Goal: Task Accomplishment & Management: Manage account settings

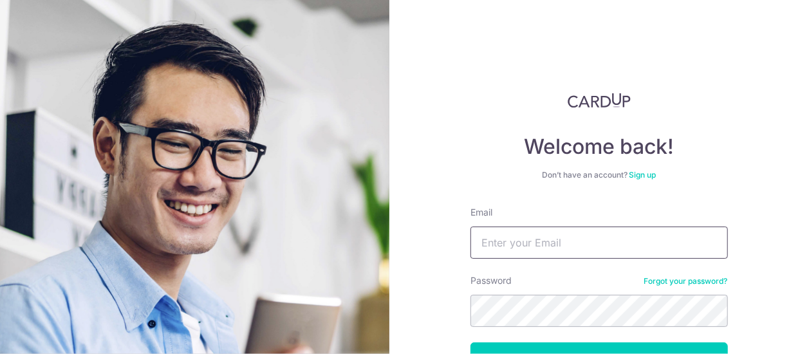
click at [510, 242] on input "Email" at bounding box center [598, 242] width 257 height 32
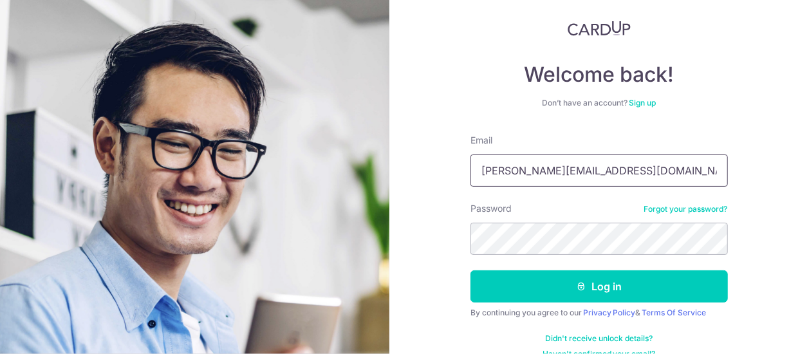
scroll to position [92, 0]
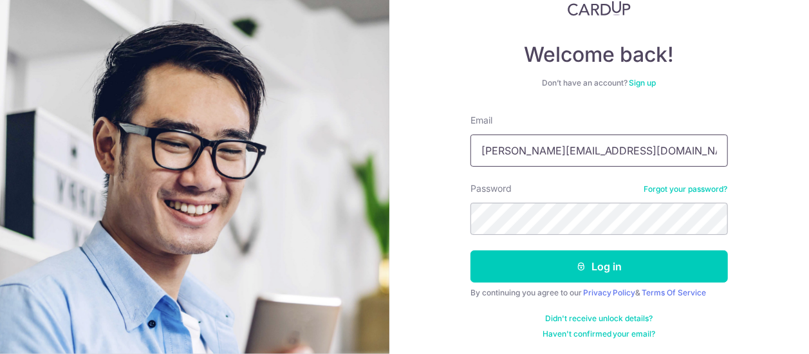
type input "[PERSON_NAME][EMAIL_ADDRESS][DOMAIN_NAME]"
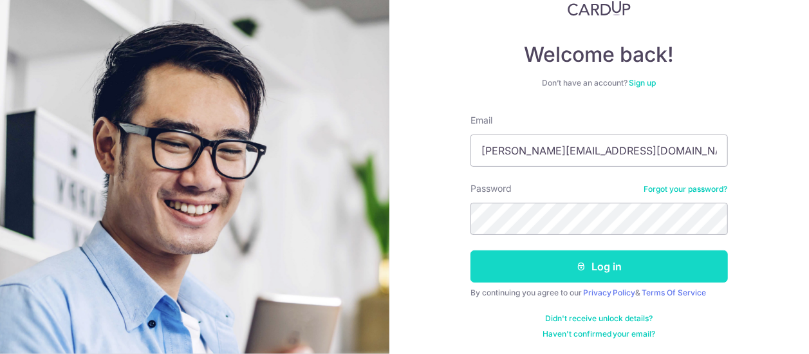
click at [586, 262] on button "Log in" at bounding box center [598, 266] width 257 height 32
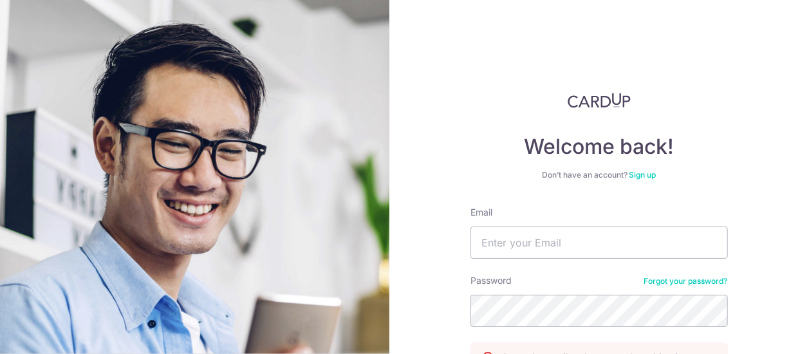
click at [682, 281] on link "Forgot your password?" at bounding box center [686, 281] width 84 height 10
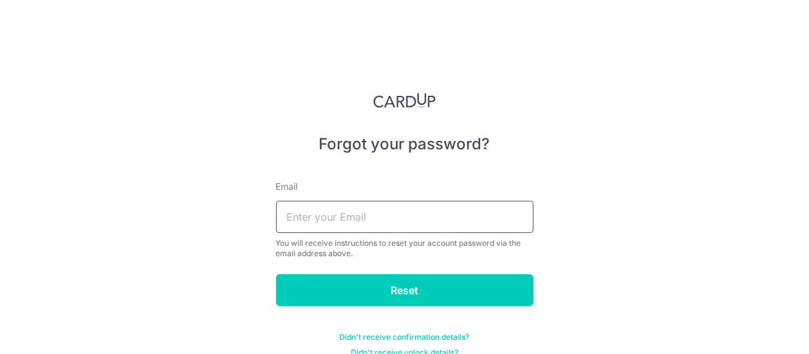
click at [358, 219] on input "text" at bounding box center [404, 217] width 257 height 32
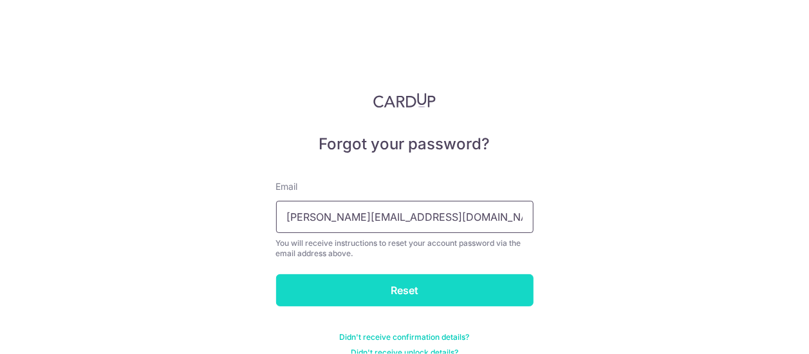
type input "[PERSON_NAME][EMAIL_ADDRESS][DOMAIN_NAME]"
click at [407, 291] on input "Reset" at bounding box center [404, 290] width 257 height 32
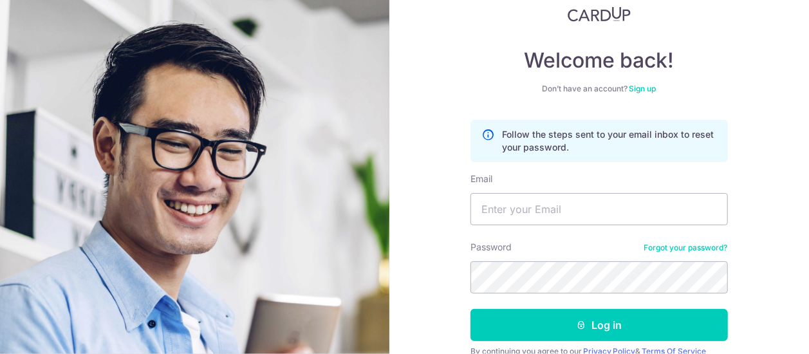
scroll to position [112, 0]
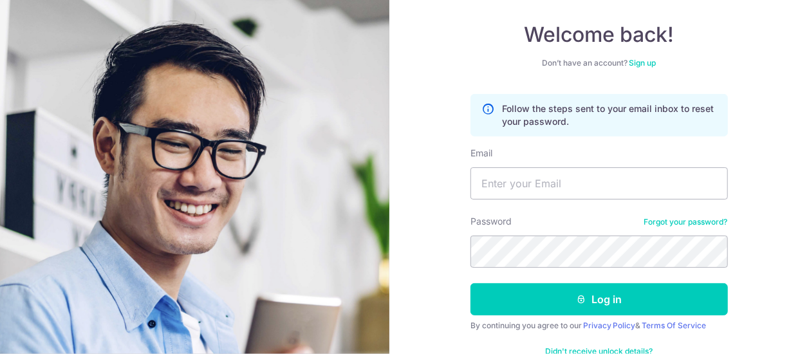
click at [800, 111] on div "Welcome back! Don’t have an account? Sign up Follow the steps sent to your emai…" at bounding box center [599, 177] width 420 height 354
click at [506, 188] on input "Email" at bounding box center [598, 183] width 257 height 32
type input "[PERSON_NAME][EMAIL_ADDRESS][DOMAIN_NAME]"
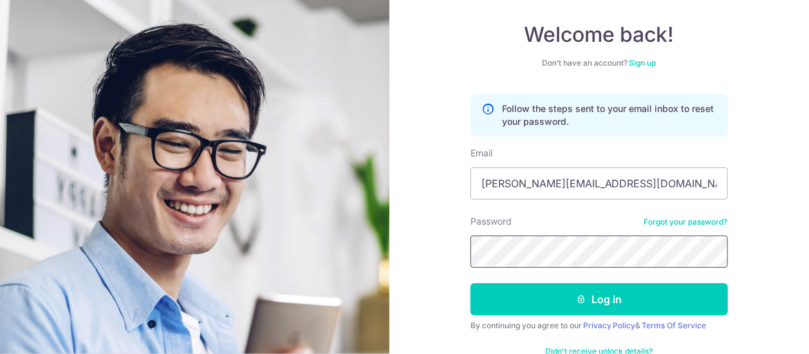
click at [470, 283] on button "Log in" at bounding box center [598, 299] width 257 height 32
